Goal: Task Accomplishment & Management: Manage account settings

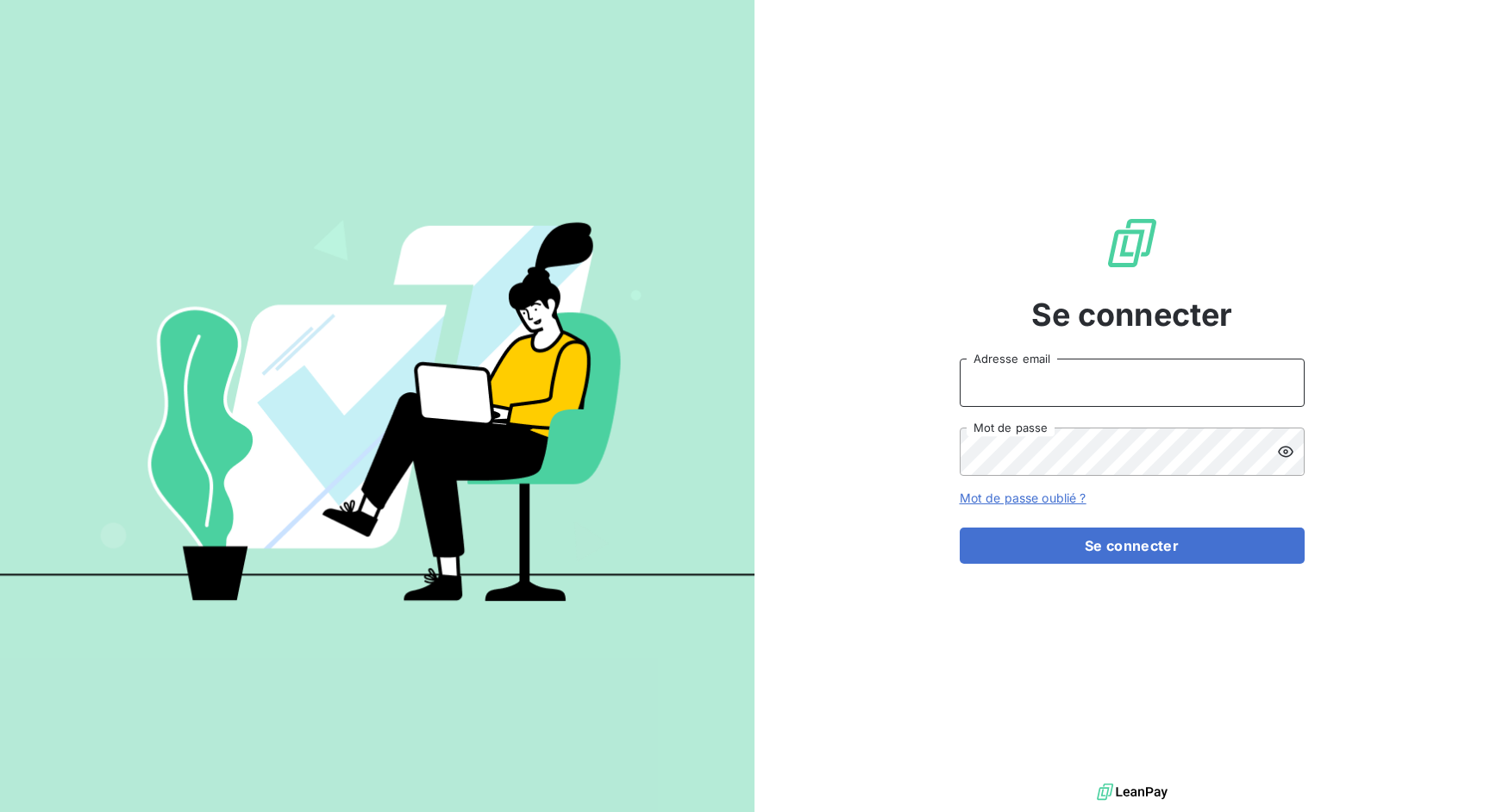
click at [1094, 376] on input "Adresse email" at bounding box center [1132, 383] width 345 height 49
drag, startPoint x: 1017, startPoint y: 382, endPoint x: 1118, endPoint y: 383, distance: 101.0
click at [1118, 383] on input "admin@3dcelo" at bounding box center [1132, 383] width 345 height 49
click at [960, 527] on button "Se connecter" at bounding box center [1132, 545] width 345 height 36
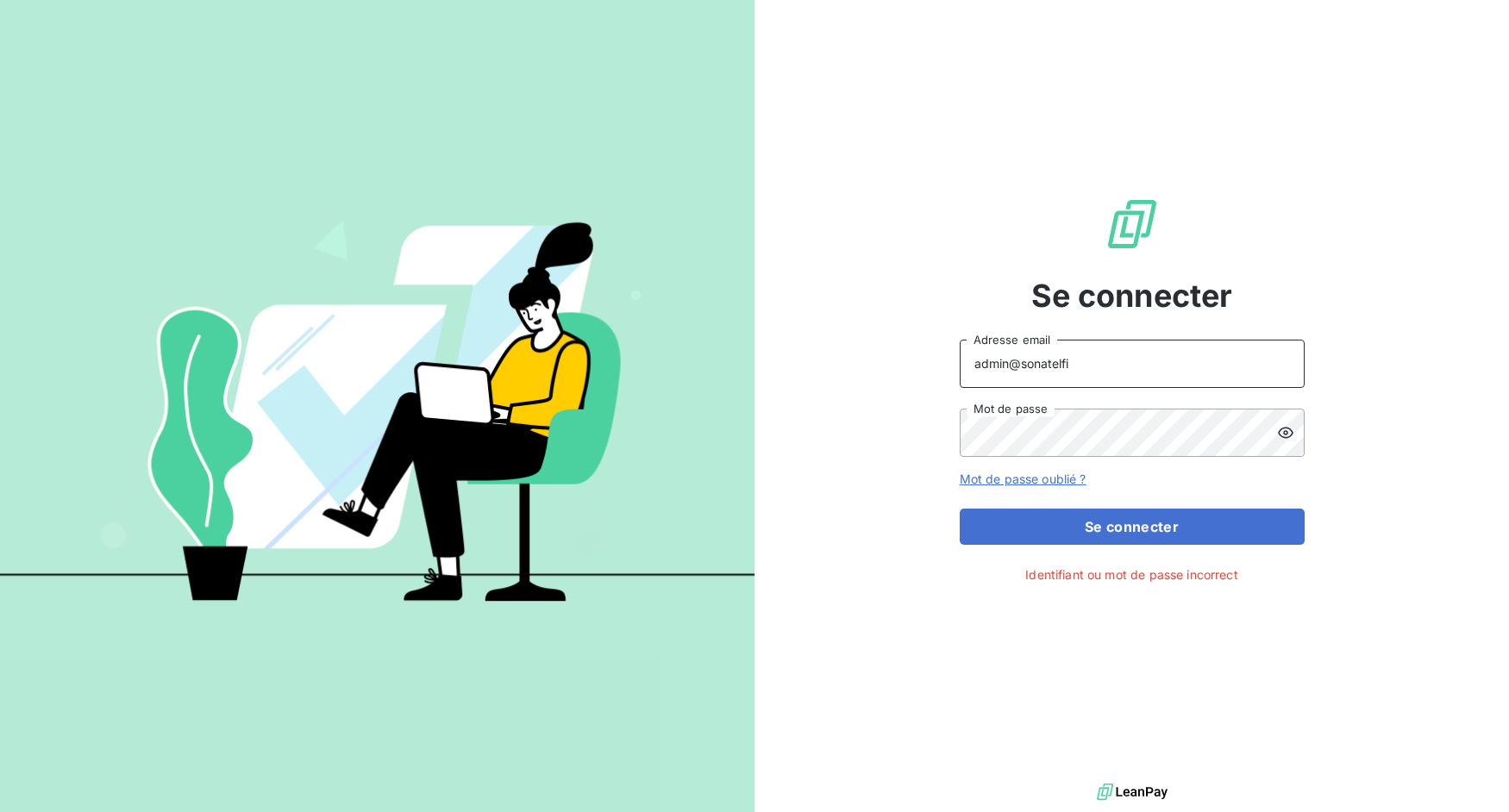
click at [1168, 370] on input "admin@sonatelfi" at bounding box center [1132, 364] width 345 height 49
type input "admin@sonatelfixe"
click at [1144, 512] on button "Se connecter" at bounding box center [1132, 526] width 345 height 36
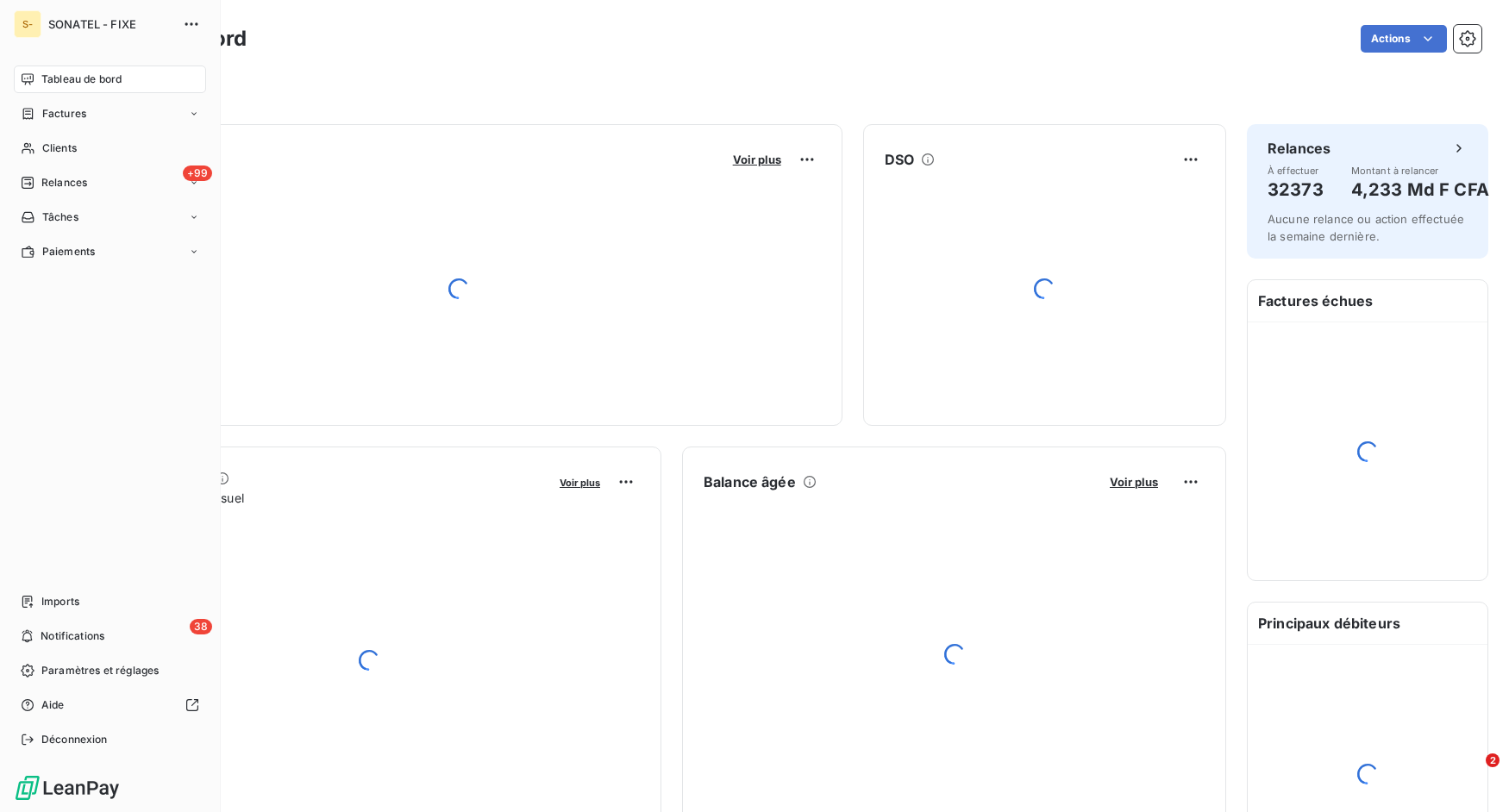
click at [24, 134] on nav "Tableau de bord Factures Clients +99 Relances Tâches Paiements" at bounding box center [110, 165] width 192 height 200
click at [28, 143] on icon at bounding box center [28, 147] width 14 height 13
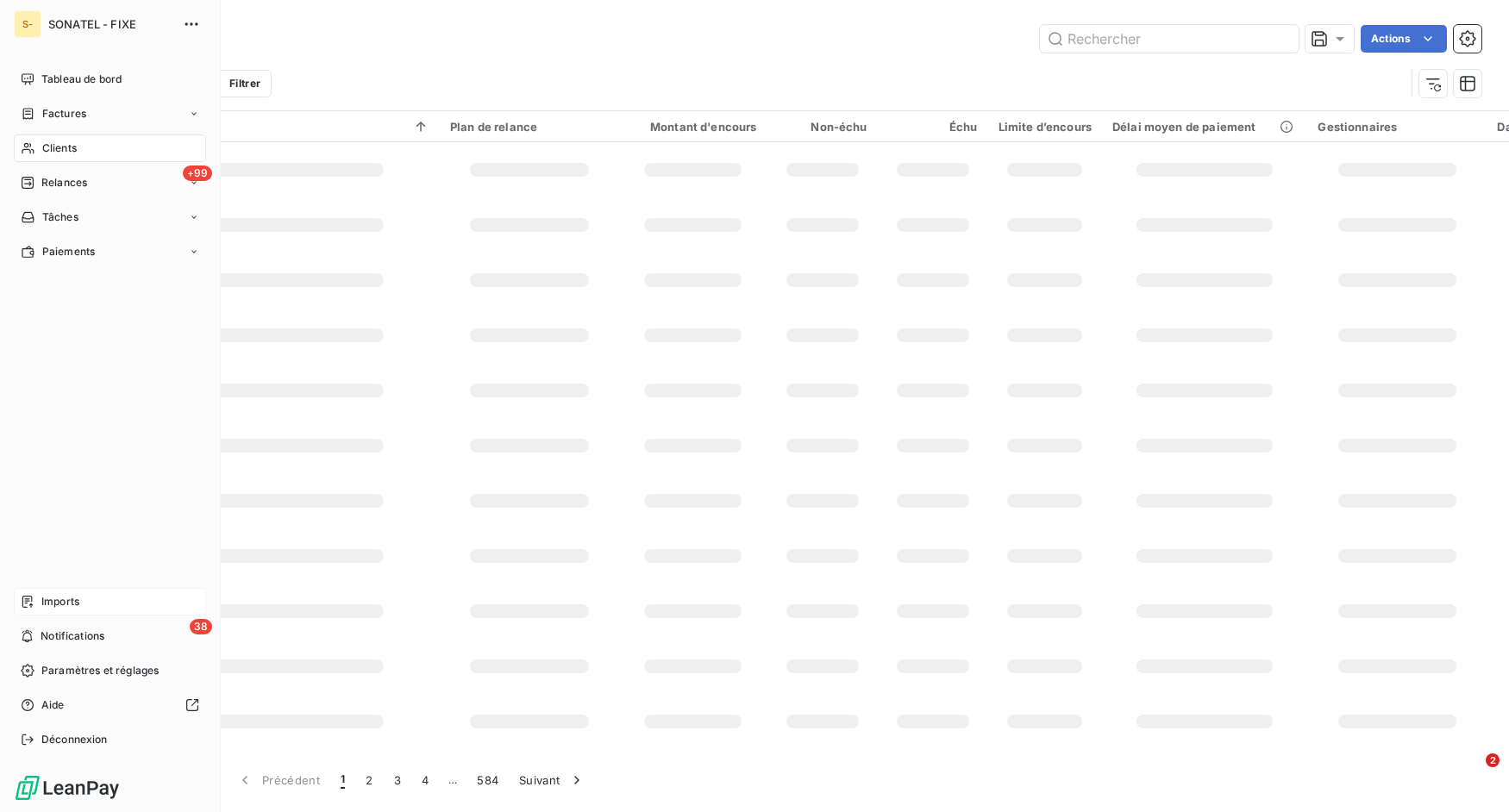
click at [96, 596] on div "Imports" at bounding box center [110, 601] width 192 height 28
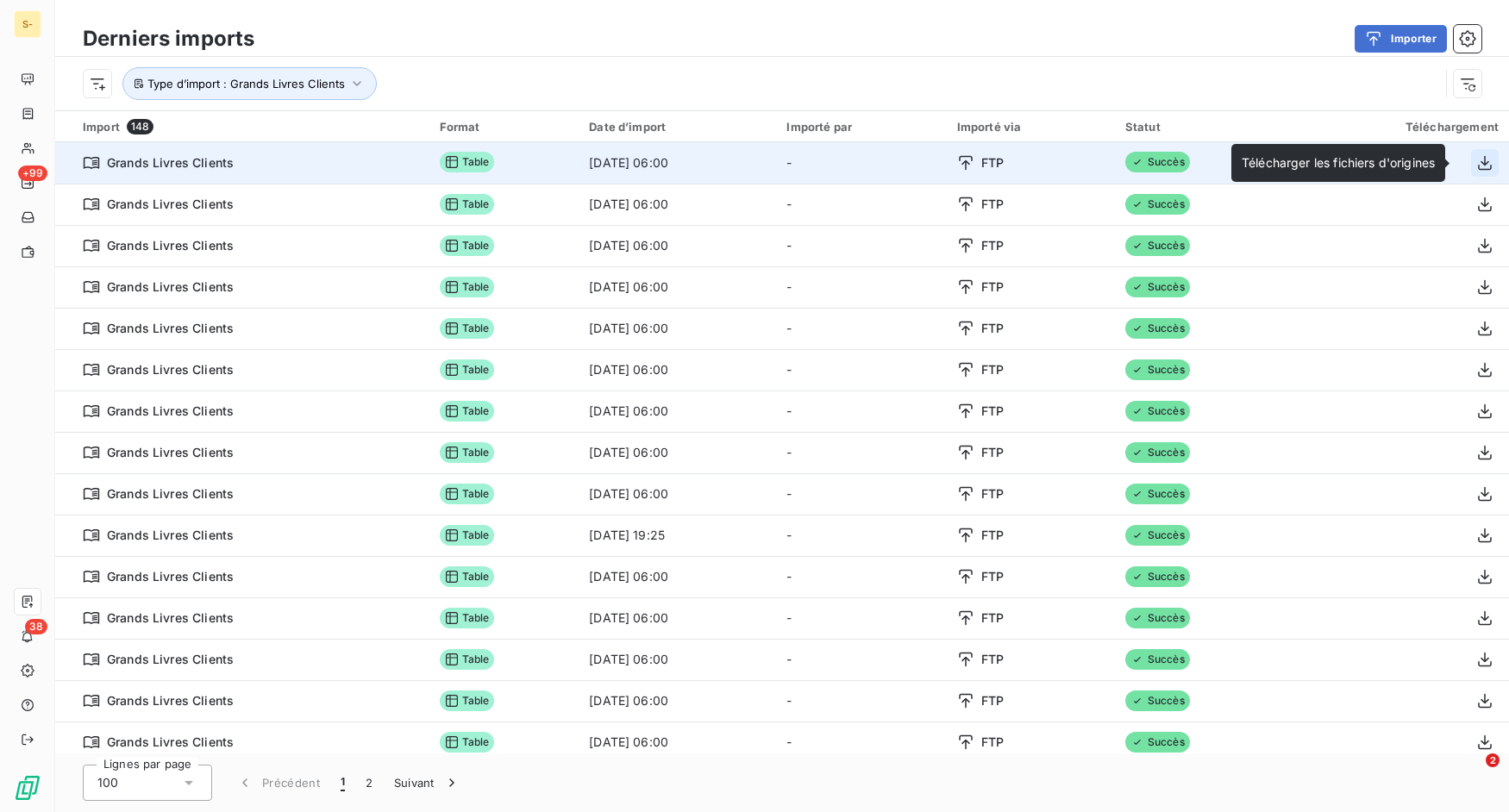
click at [1478, 163] on icon "button" at bounding box center [1484, 163] width 13 height 14
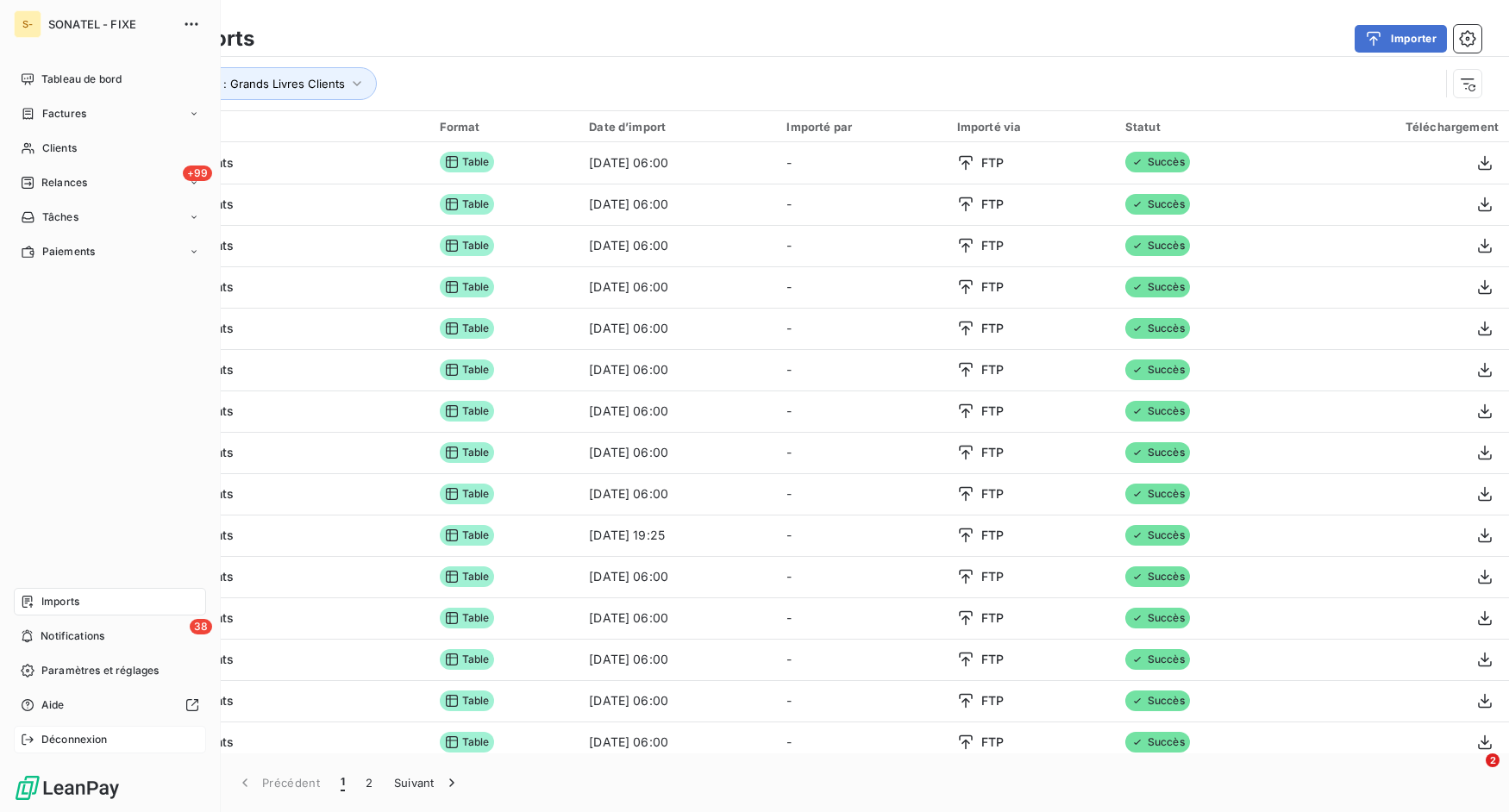
click at [36, 733] on div "Déconnexion" at bounding box center [110, 739] width 192 height 28
